Goal: Task Accomplishment & Management: Manage account settings

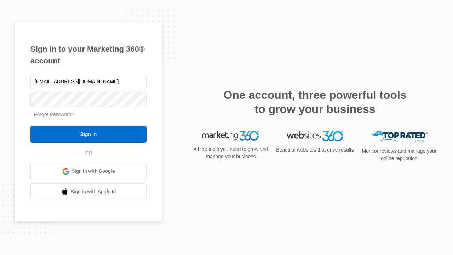
type input "[EMAIL_ADDRESS][DOMAIN_NAME]"
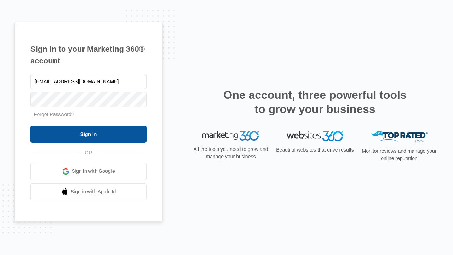
click at [89, 134] on input "Sign In" at bounding box center [88, 134] width 116 height 17
